Goal: Task Accomplishment & Management: Complete application form

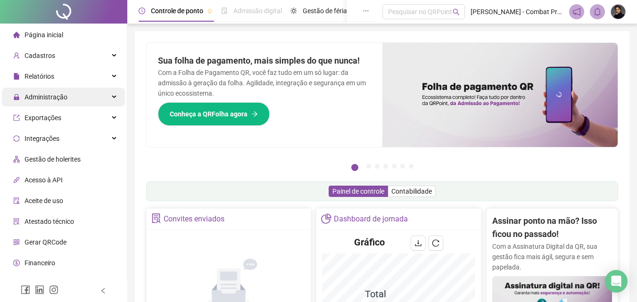
click at [67, 102] on div "Administração" at bounding box center [63, 97] width 123 height 19
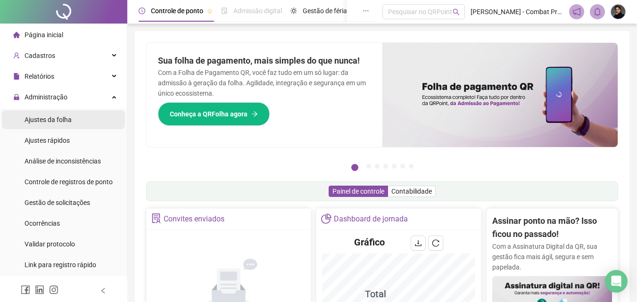
click at [65, 122] on span "Ajustes da folha" at bounding box center [48, 120] width 47 height 8
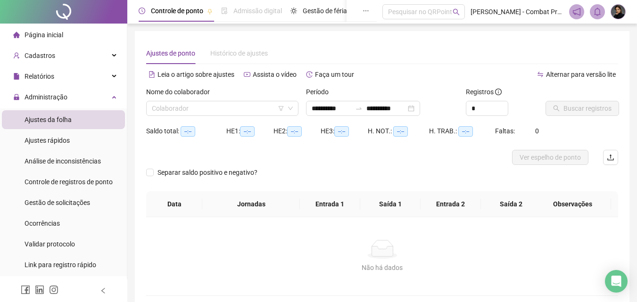
type input "**********"
click at [333, 108] on input "**********" at bounding box center [332, 108] width 40 height 10
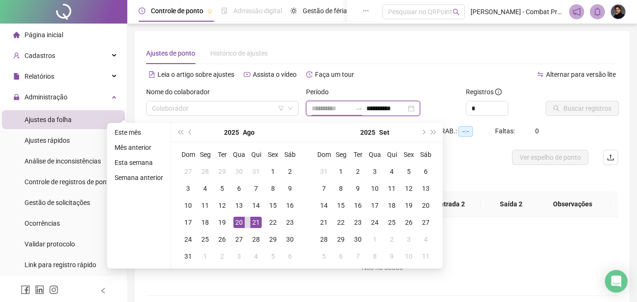
type input "**********"
click at [238, 225] on div "20" at bounding box center [239, 222] width 11 height 11
type input "**********"
click at [238, 225] on div "20" at bounding box center [239, 222] width 11 height 11
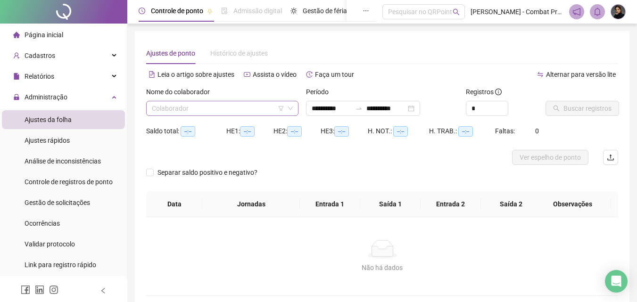
click at [236, 113] on input "search" at bounding box center [218, 108] width 133 height 14
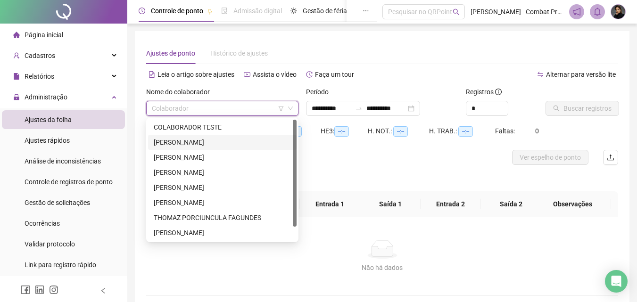
click at [209, 138] on div "[PERSON_NAME]" at bounding box center [222, 142] width 137 height 10
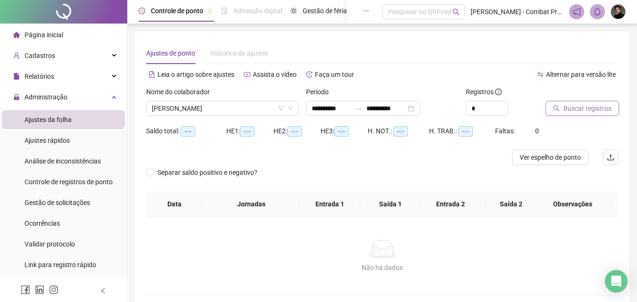
click at [568, 108] on span "Buscar registros" at bounding box center [588, 108] width 48 height 10
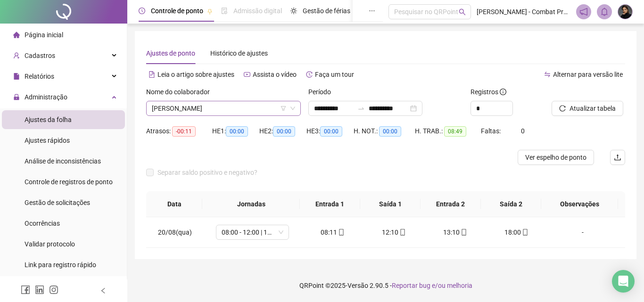
click at [236, 110] on span "[PERSON_NAME]" at bounding box center [223, 108] width 143 height 14
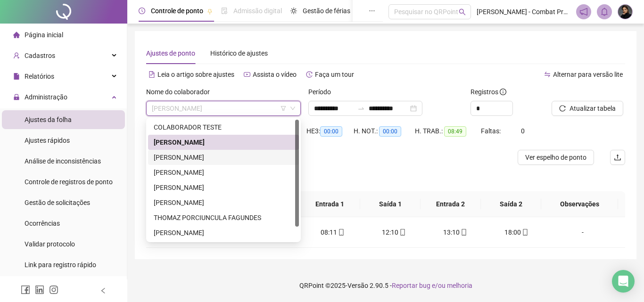
click at [201, 154] on div "[PERSON_NAME]" at bounding box center [224, 157] width 140 height 10
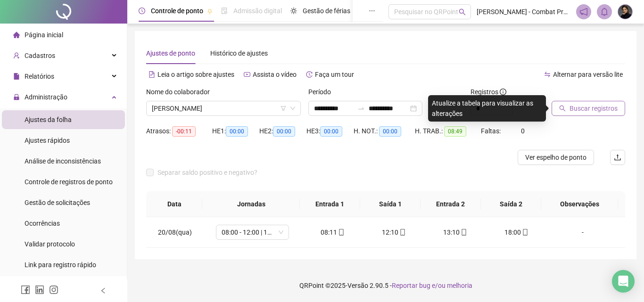
click at [572, 111] on span "Buscar registros" at bounding box center [594, 108] width 48 height 10
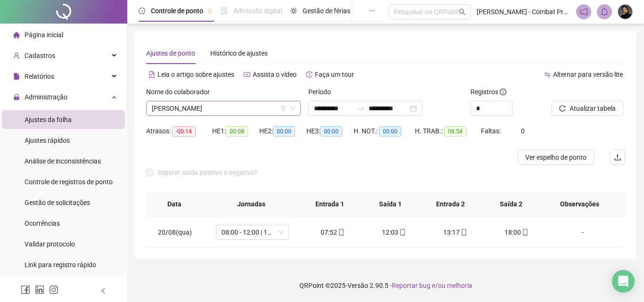
click at [230, 111] on span "[PERSON_NAME]" at bounding box center [223, 108] width 143 height 14
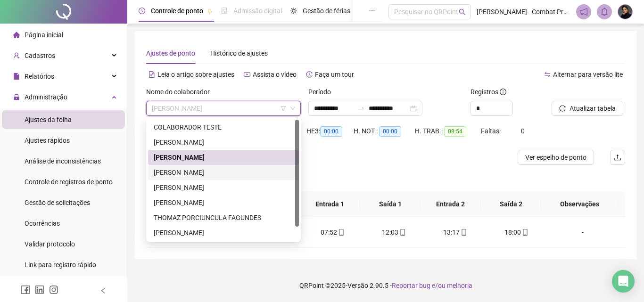
click at [209, 173] on div "[PERSON_NAME]" at bounding box center [224, 172] width 140 height 10
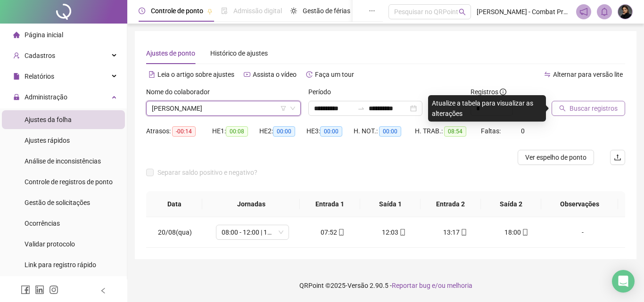
click at [581, 113] on span "Buscar registros" at bounding box center [594, 108] width 48 height 10
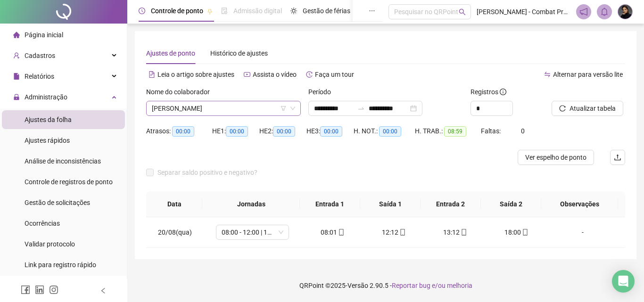
click at [236, 112] on span "[PERSON_NAME]" at bounding box center [223, 108] width 143 height 14
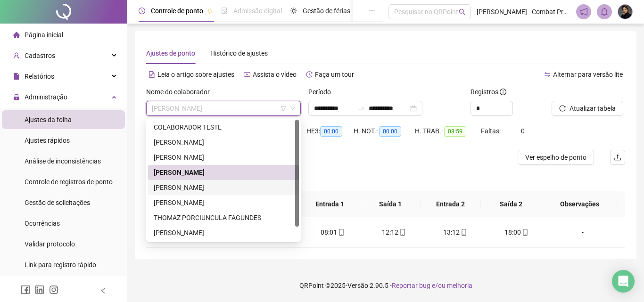
click at [202, 184] on div "[PERSON_NAME]" at bounding box center [224, 188] width 140 height 10
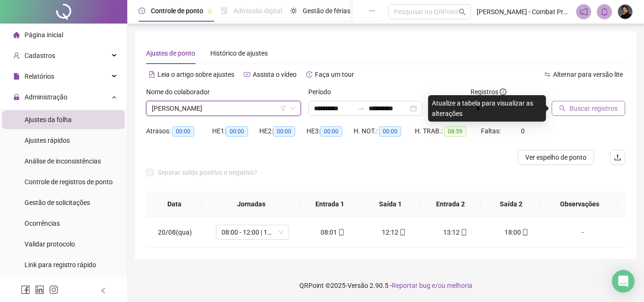
click at [583, 110] on span "Buscar registros" at bounding box center [594, 108] width 48 height 10
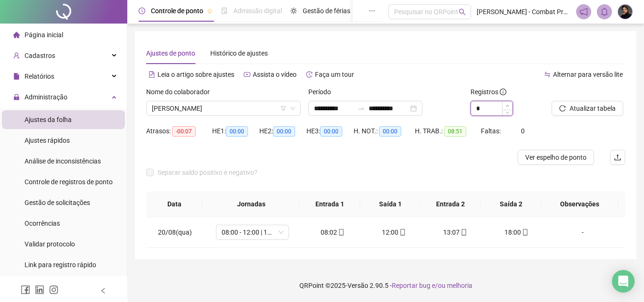
click at [509, 104] on div "*" at bounding box center [508, 108] width 74 height 15
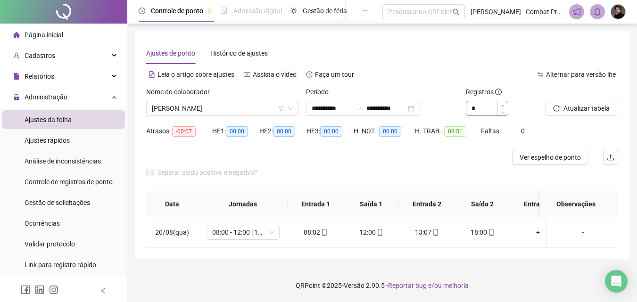
click at [509, 104] on div "*" at bounding box center [502, 108] width 73 height 15
click at [501, 106] on span "Increase Value" at bounding box center [503, 105] width 10 height 8
click at [503, 111] on icon "down" at bounding box center [503, 111] width 3 height 3
type input "*"
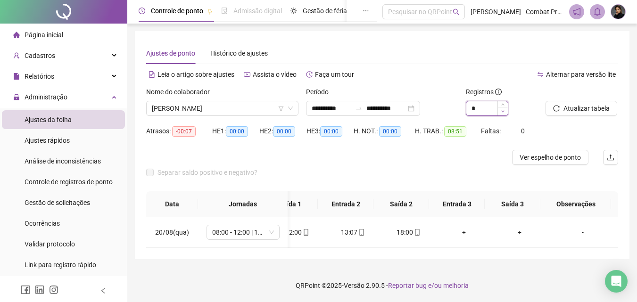
scroll to position [0, 81]
click at [263, 111] on span "[PERSON_NAME]" at bounding box center [222, 108] width 141 height 14
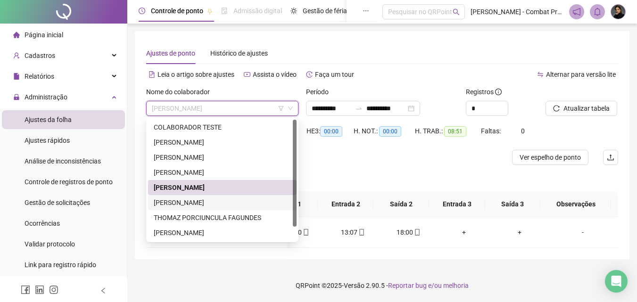
click at [192, 198] on div "[PERSON_NAME]" at bounding box center [222, 203] width 137 height 10
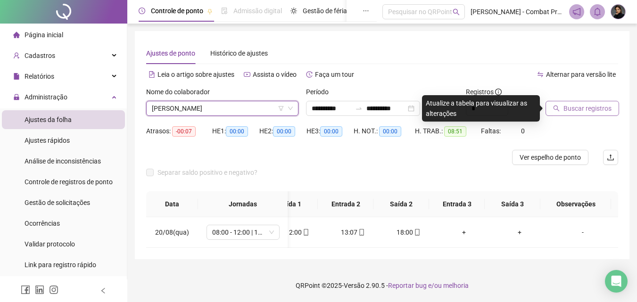
click at [596, 106] on span "Buscar registros" at bounding box center [588, 108] width 48 height 10
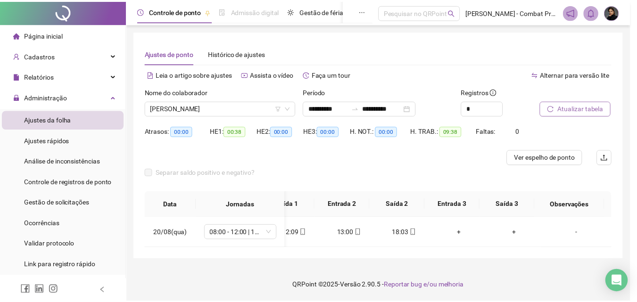
scroll to position [0, 74]
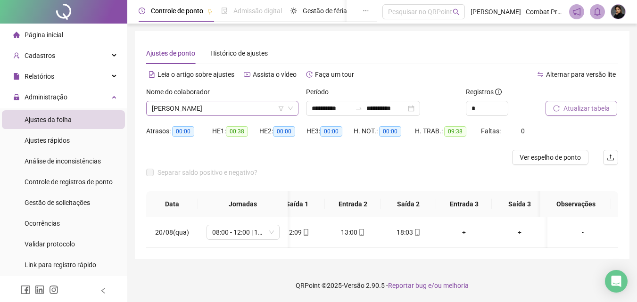
click at [217, 109] on span "[PERSON_NAME]" at bounding box center [222, 108] width 141 height 14
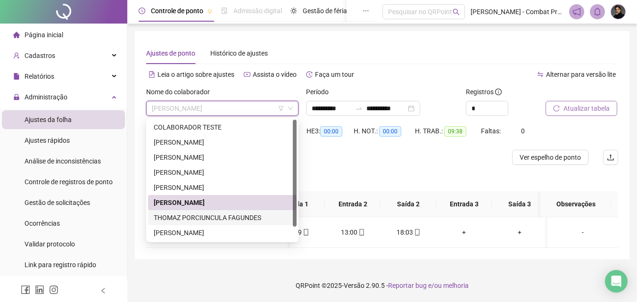
click at [186, 217] on div "THOMAZ PORCIUNCULA FAGUNDES" at bounding box center [222, 218] width 137 height 10
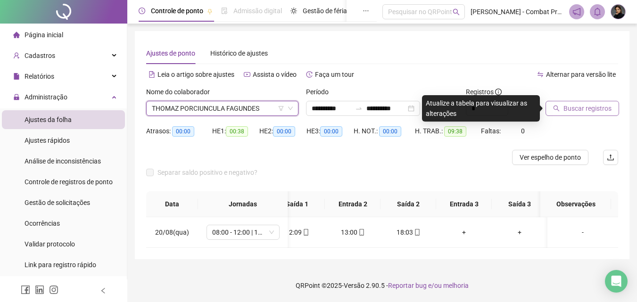
click at [559, 110] on icon "search" at bounding box center [556, 108] width 7 height 7
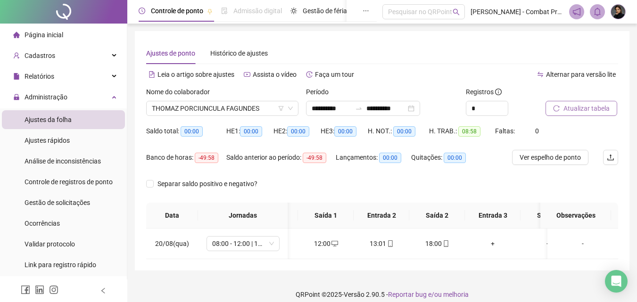
scroll to position [0, 0]
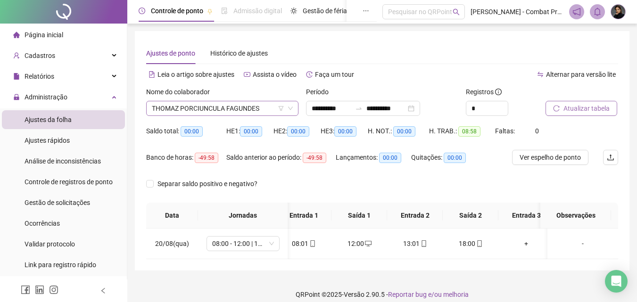
click at [209, 110] on span "THOMAZ PORCIUNCULA FAGUNDES" at bounding box center [222, 108] width 141 height 14
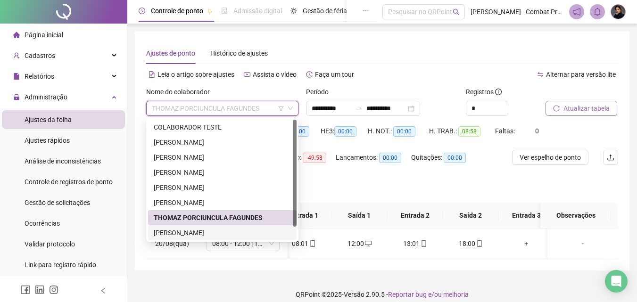
click at [195, 230] on div "[PERSON_NAME]" at bounding box center [222, 233] width 137 height 10
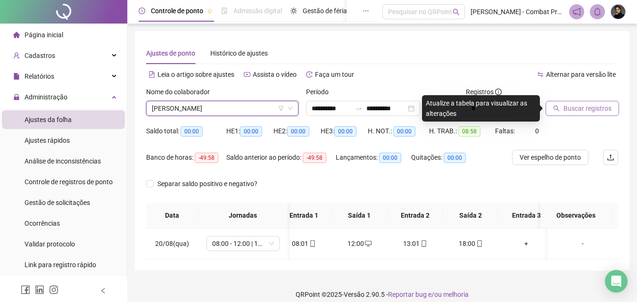
click at [567, 112] on span "Buscar registros" at bounding box center [588, 108] width 48 height 10
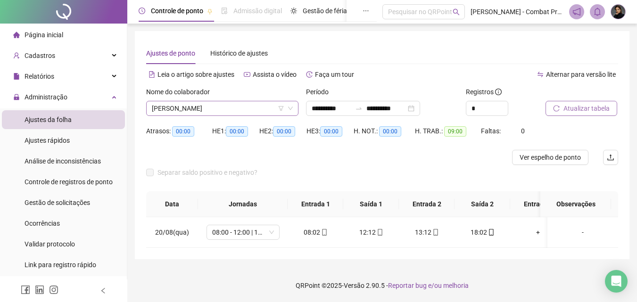
click at [270, 111] on span "[PERSON_NAME]" at bounding box center [222, 108] width 141 height 14
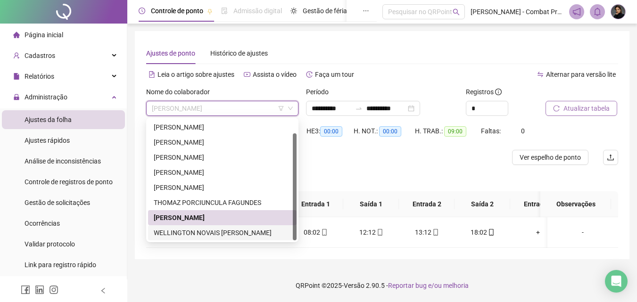
click at [234, 231] on div "WELLINGTON NOVAIS [PERSON_NAME]" at bounding box center [222, 233] width 137 height 10
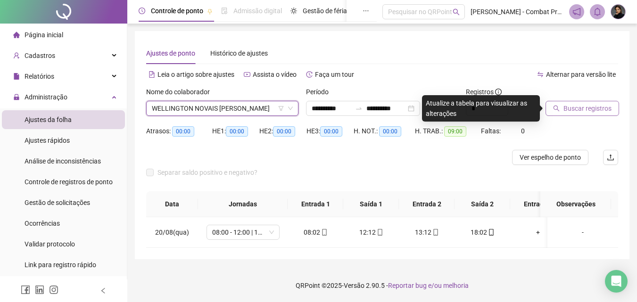
click at [582, 111] on span "Buscar registros" at bounding box center [588, 108] width 48 height 10
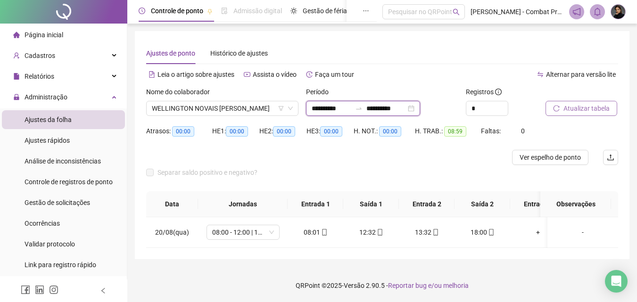
click at [334, 107] on input "**********" at bounding box center [332, 108] width 40 height 10
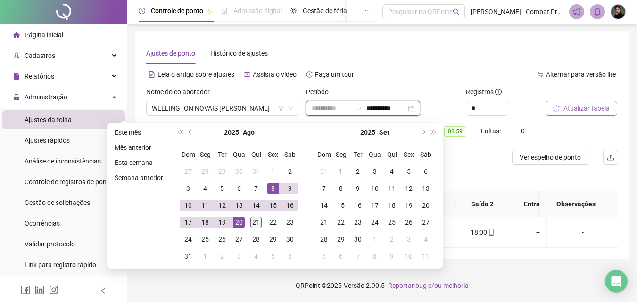
type input "**********"
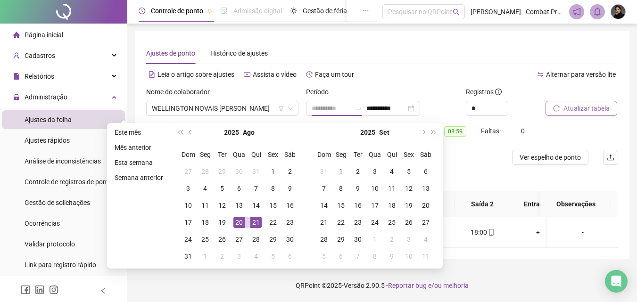
click at [259, 223] on div "21" at bounding box center [256, 222] width 11 height 11
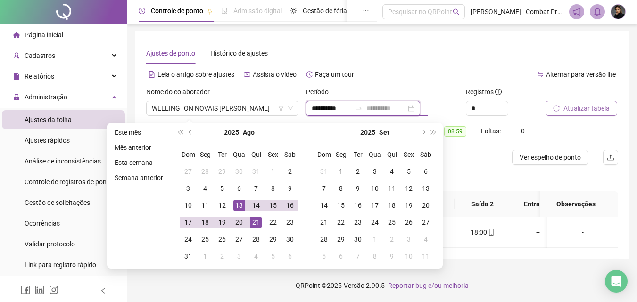
type input "**********"
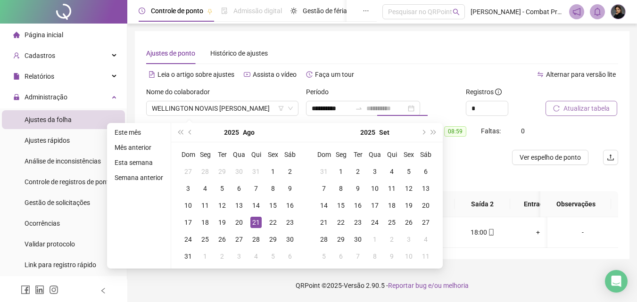
click at [254, 221] on div "21" at bounding box center [256, 222] width 11 height 11
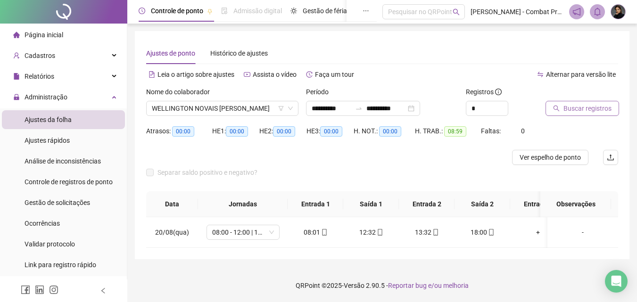
click at [391, 78] on div "Alternar para versão lite" at bounding box center [501, 74] width 236 height 15
click at [231, 110] on span "WELLINGTON NOVAIS [PERSON_NAME]" at bounding box center [222, 108] width 141 height 14
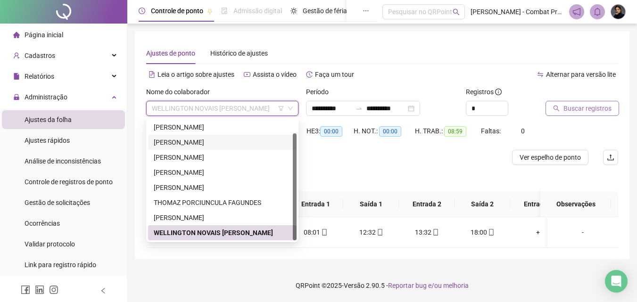
click at [199, 142] on div "[PERSON_NAME]" at bounding box center [222, 142] width 137 height 10
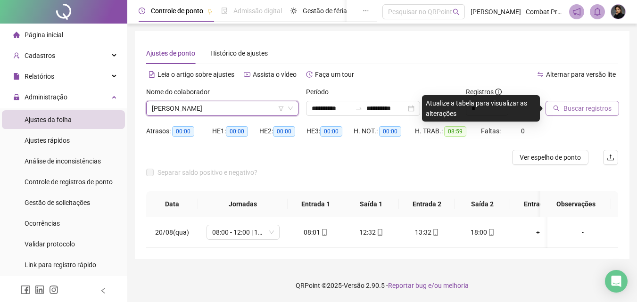
click at [238, 106] on span "[PERSON_NAME]" at bounding box center [222, 108] width 141 height 14
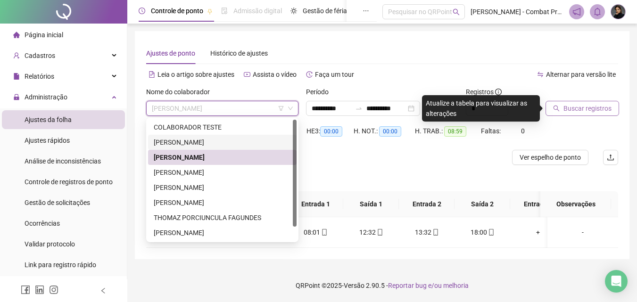
click at [207, 147] on div "[PERSON_NAME]" at bounding box center [222, 142] width 137 height 10
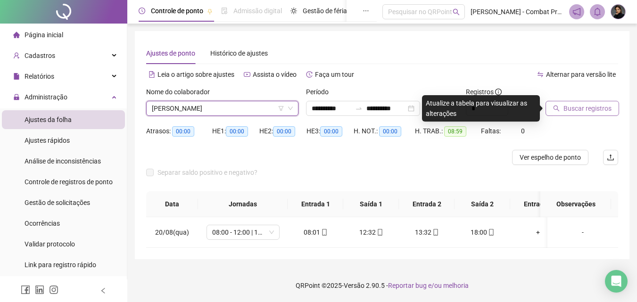
click at [567, 109] on span "Buscar registros" at bounding box center [588, 108] width 48 height 10
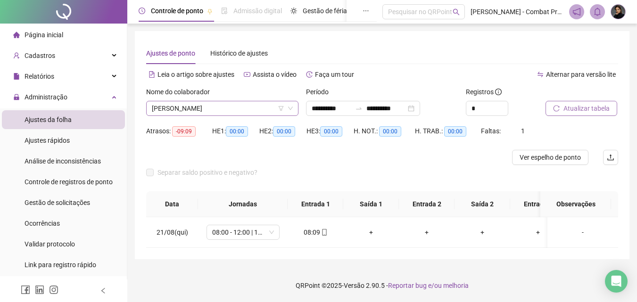
click at [228, 111] on span "[PERSON_NAME]" at bounding box center [222, 108] width 141 height 14
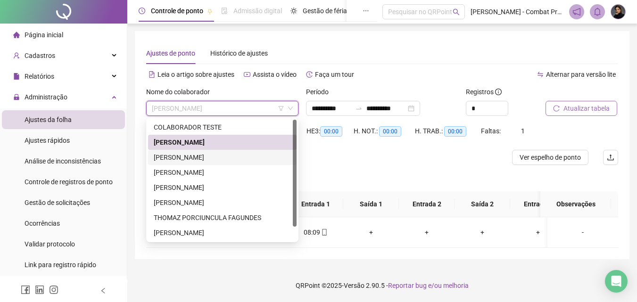
click at [212, 159] on div "[PERSON_NAME]" at bounding box center [222, 157] width 137 height 10
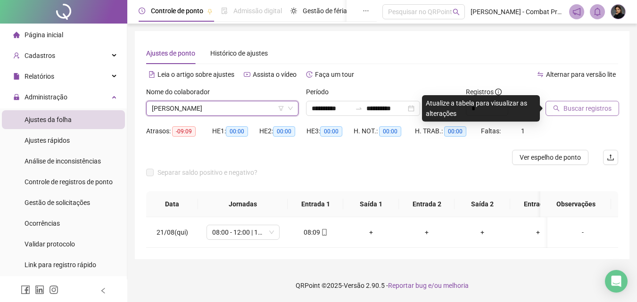
click at [555, 112] on button "Buscar registros" at bounding box center [583, 108] width 74 height 15
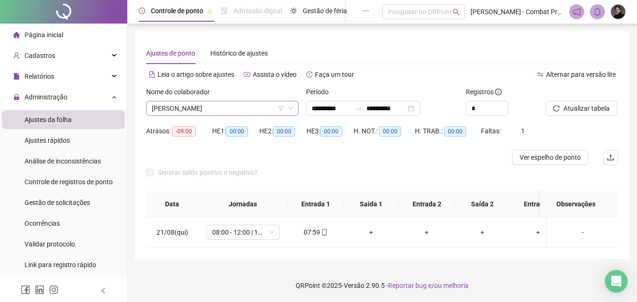
click at [220, 111] on span "[PERSON_NAME]" at bounding box center [222, 108] width 141 height 14
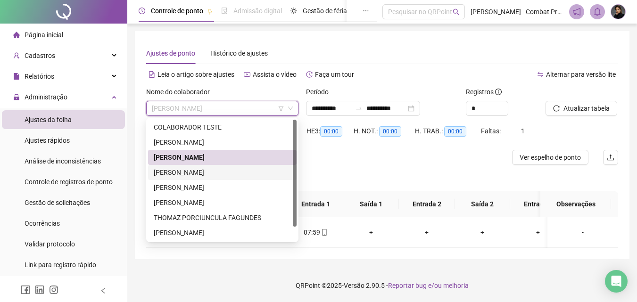
click at [197, 170] on div "[PERSON_NAME]" at bounding box center [222, 172] width 137 height 10
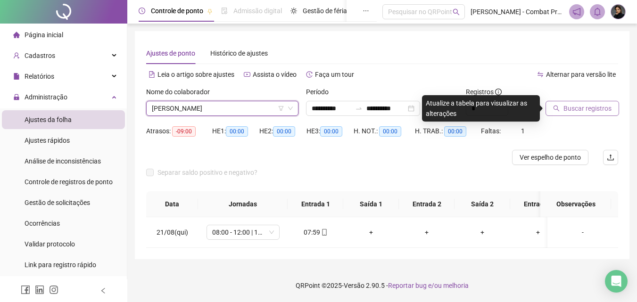
click at [574, 114] on button "Buscar registros" at bounding box center [583, 108] width 74 height 15
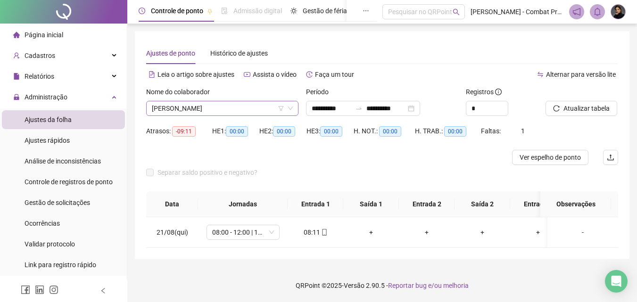
click at [191, 111] on span "[PERSON_NAME]" at bounding box center [222, 108] width 141 height 14
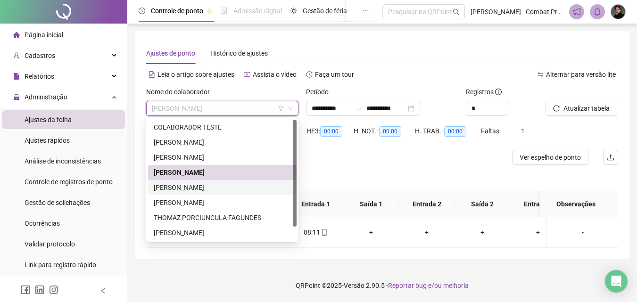
click at [189, 185] on div "[PERSON_NAME]" at bounding box center [222, 188] width 137 height 10
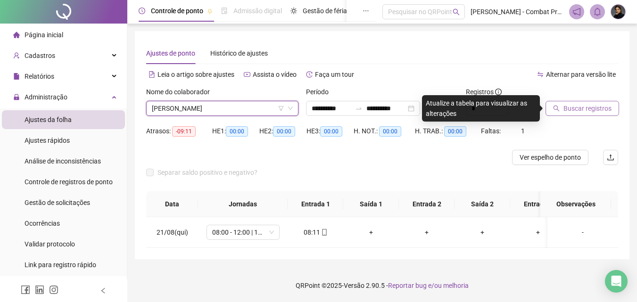
click at [589, 114] on button "Buscar registros" at bounding box center [583, 108] width 74 height 15
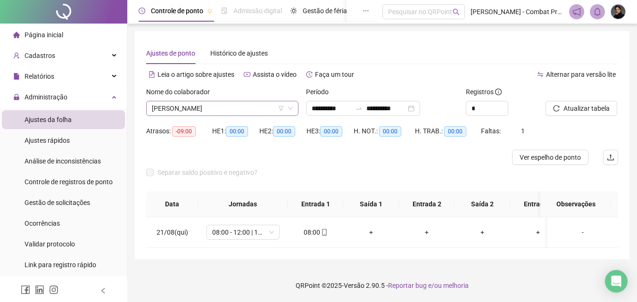
click at [244, 112] on span "[PERSON_NAME]" at bounding box center [222, 108] width 141 height 14
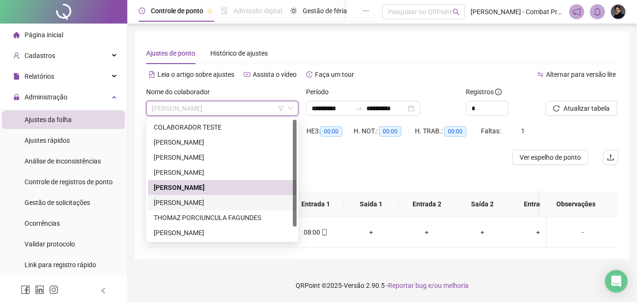
click at [200, 201] on div "[PERSON_NAME]" at bounding box center [222, 203] width 137 height 10
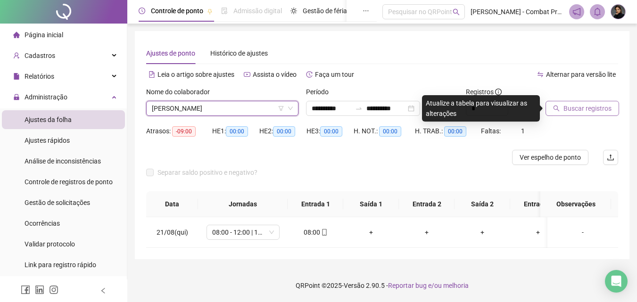
click at [583, 106] on span "Buscar registros" at bounding box center [588, 108] width 48 height 10
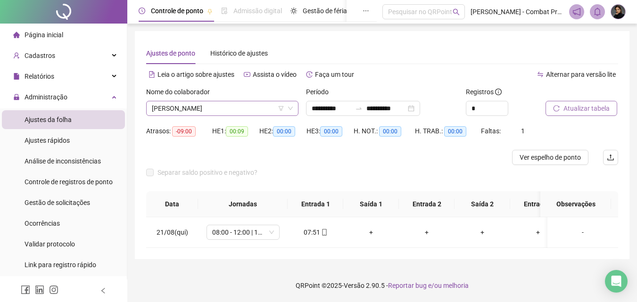
click at [224, 110] on span "[PERSON_NAME]" at bounding box center [222, 108] width 141 height 14
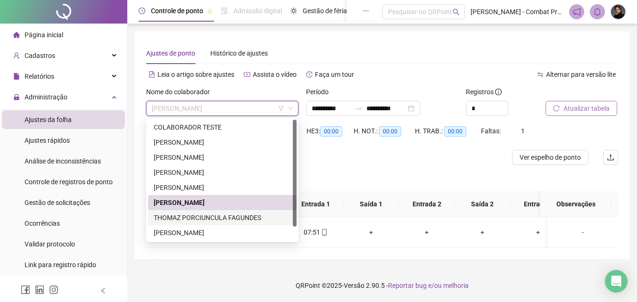
click at [202, 214] on div "THOMAZ PORCIUNCULA FAGUNDES" at bounding box center [222, 218] width 137 height 10
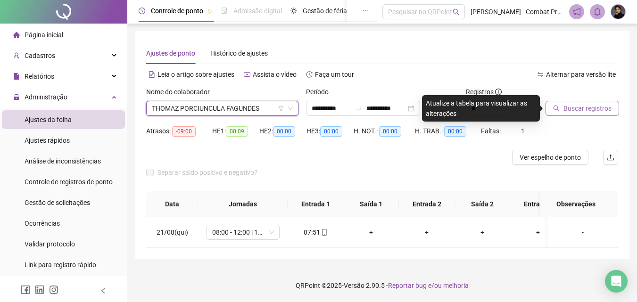
click at [563, 114] on button "Buscar registros" at bounding box center [583, 108] width 74 height 15
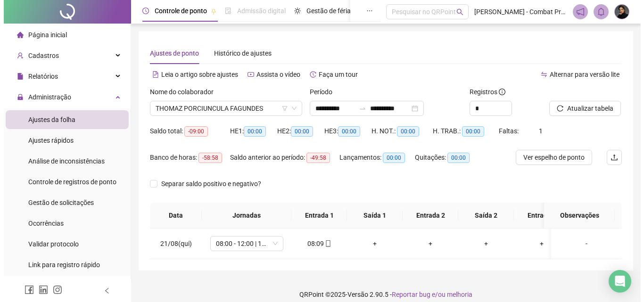
scroll to position [16, 0]
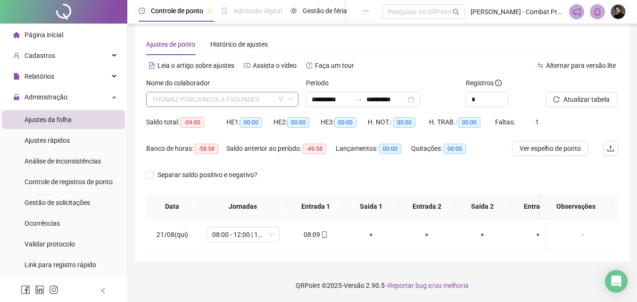
click at [207, 93] on span "THOMAZ PORCIUNCULA FAGUNDES" at bounding box center [222, 99] width 141 height 14
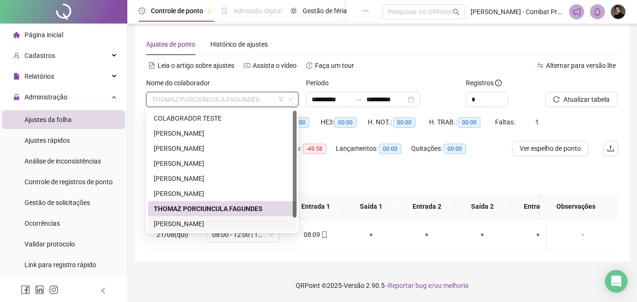
click at [202, 219] on div "[PERSON_NAME]" at bounding box center [222, 224] width 137 height 10
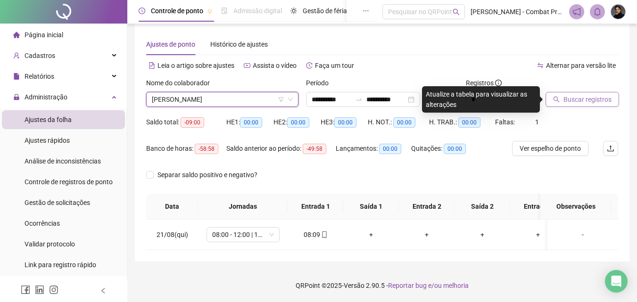
click at [612, 95] on button "Buscar registros" at bounding box center [583, 99] width 74 height 15
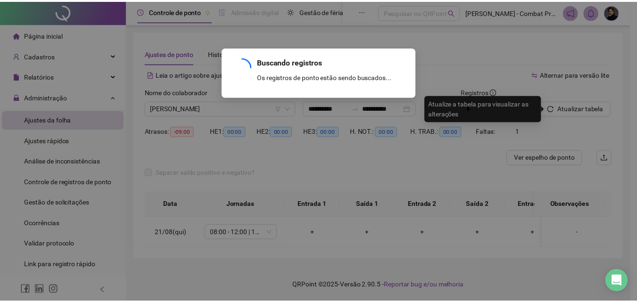
scroll to position [5, 0]
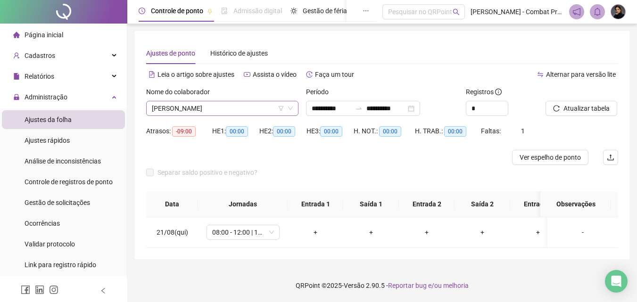
click at [250, 107] on span "[PERSON_NAME]" at bounding box center [222, 108] width 141 height 14
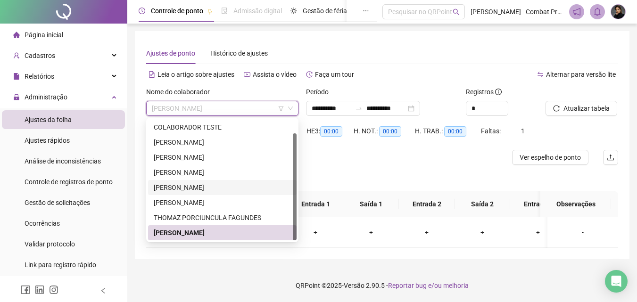
scroll to position [15, 0]
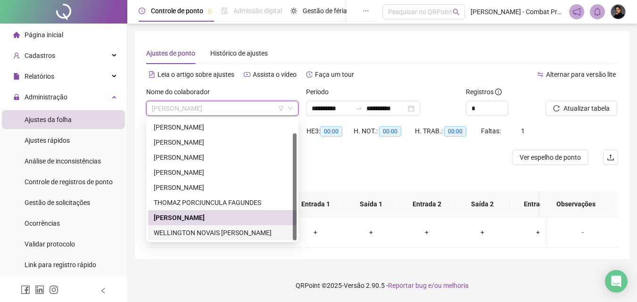
click at [211, 229] on div "WELLINGTON NOVAIS [PERSON_NAME]" at bounding box center [222, 233] width 137 height 10
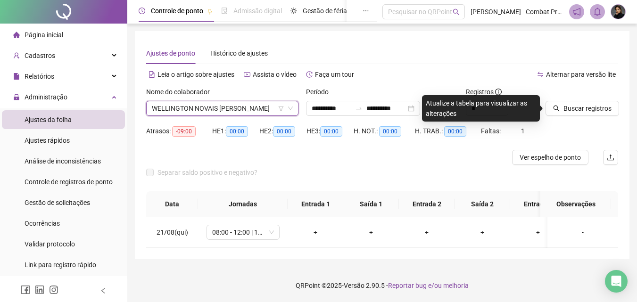
click at [556, 106] on icon "search" at bounding box center [556, 108] width 7 height 7
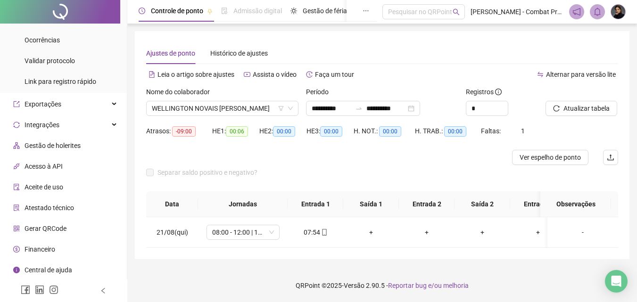
scroll to position [0, 0]
